Goal: Task Accomplishment & Management: Use online tool/utility

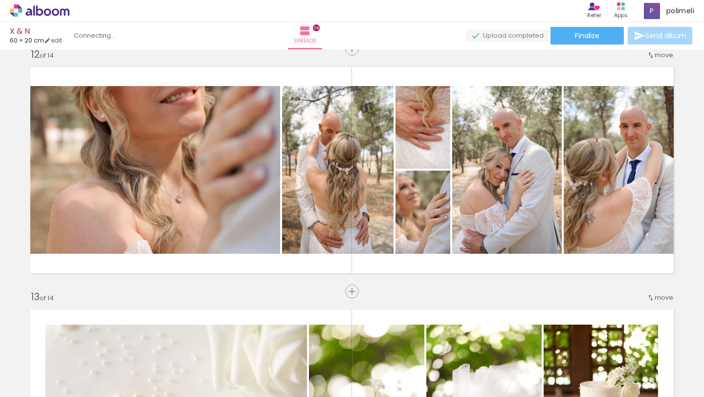
scroll to position [2693, 0]
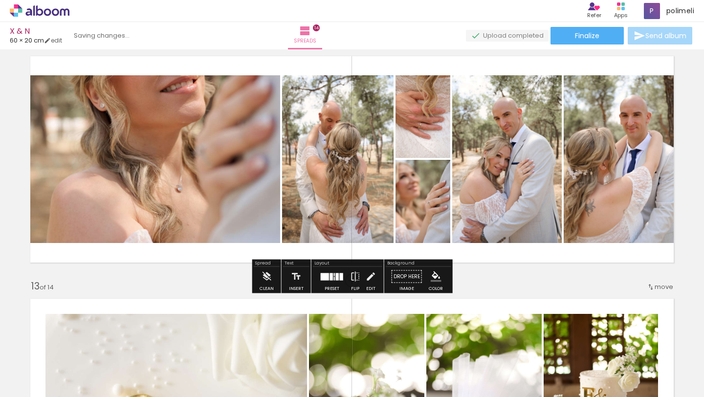
click at [404, 129] on quentale-photo at bounding box center [422, 116] width 55 height 83
